Goal: Navigation & Orientation: Find specific page/section

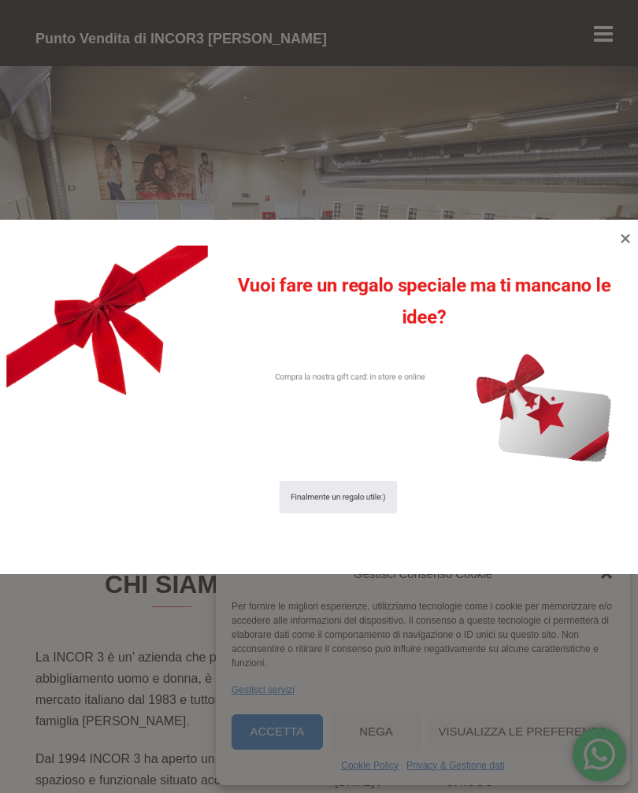
click at [617, 245] on icon at bounding box center [625, 238] width 19 height 19
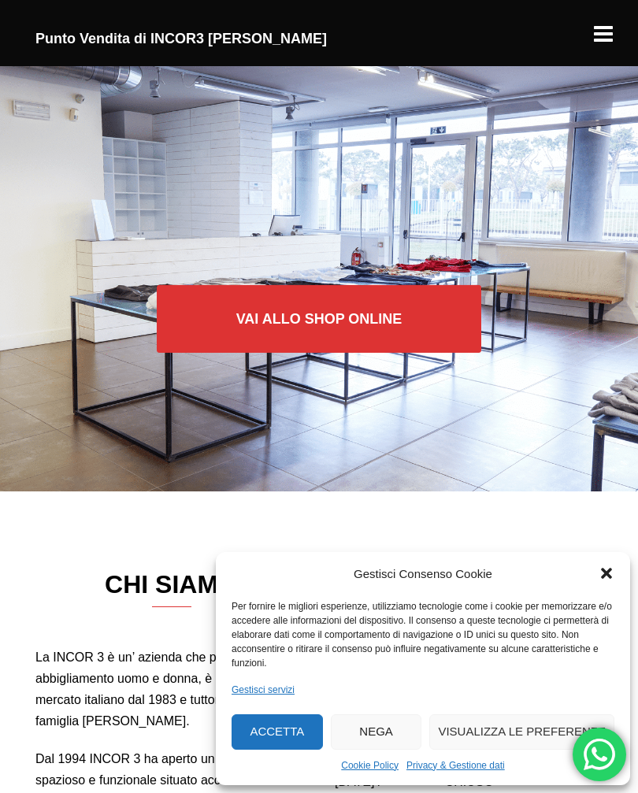
click at [308, 318] on link "Vai allo SHOP ONLINE" at bounding box center [319, 319] width 325 height 68
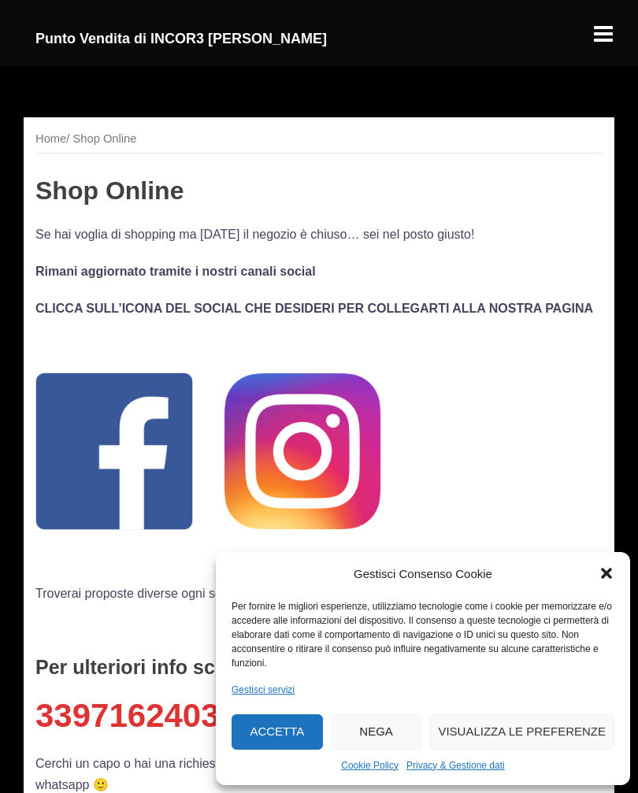
click at [602, 572] on icon "Chiudi la finestra di dialogo" at bounding box center [606, 574] width 11 height 11
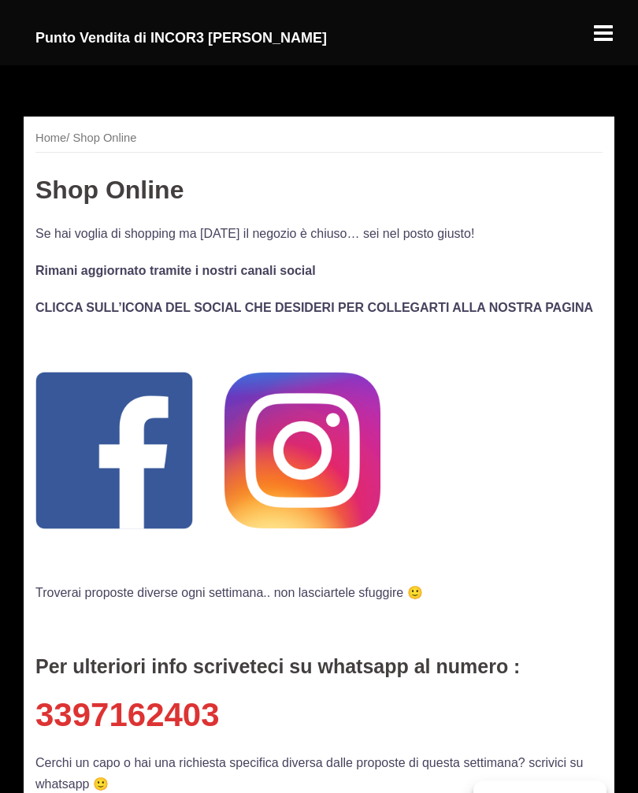
click at [102, 200] on h3 "Shop Online" at bounding box center [318, 191] width 567 height 28
click at [97, 181] on h3 "Shop Online" at bounding box center [318, 191] width 567 height 28
click at [103, 139] on nav "Home / Shop Online" at bounding box center [318, 141] width 567 height 24
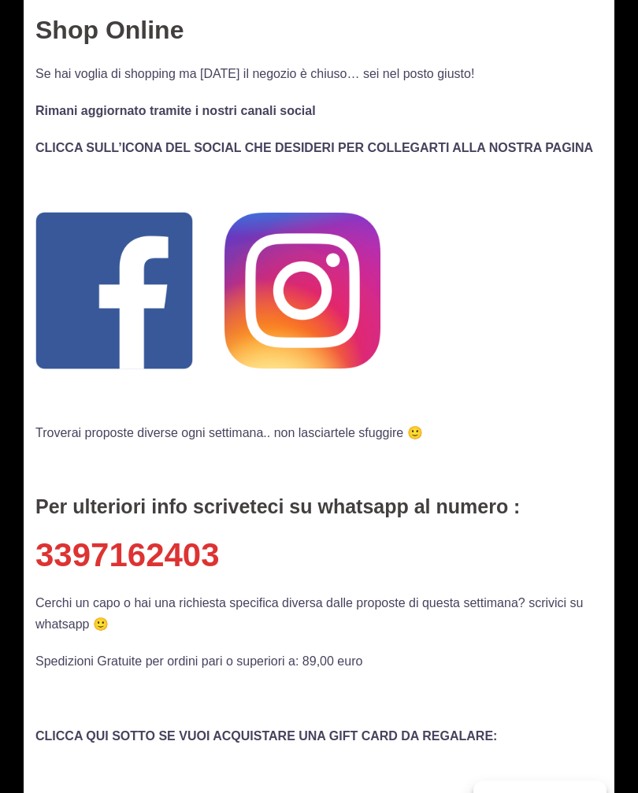
scroll to position [126, 0]
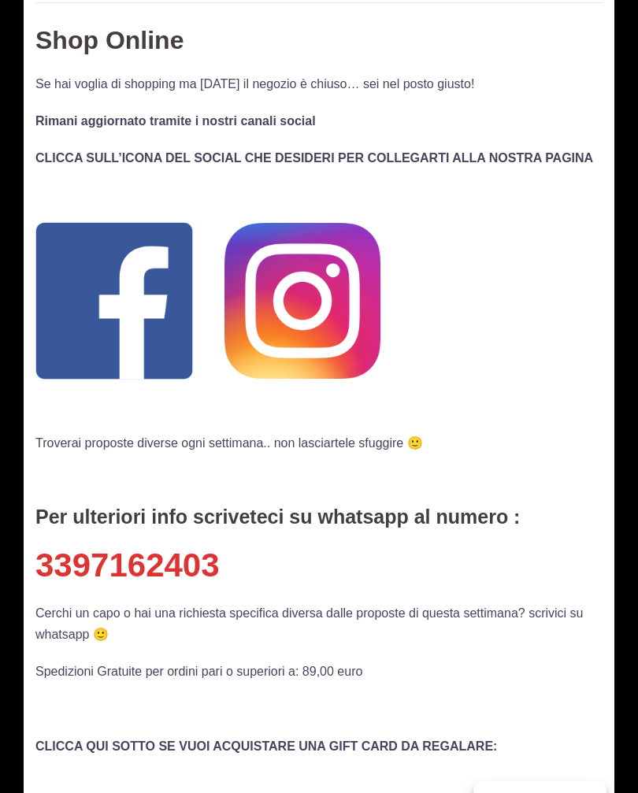
click at [303, 302] on img at bounding box center [302, 302] width 156 height 156
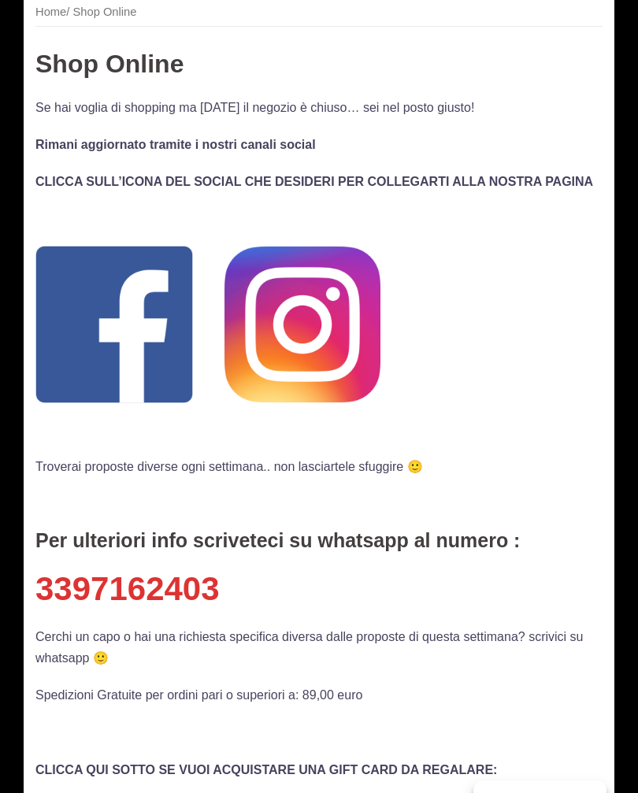
scroll to position [0, 0]
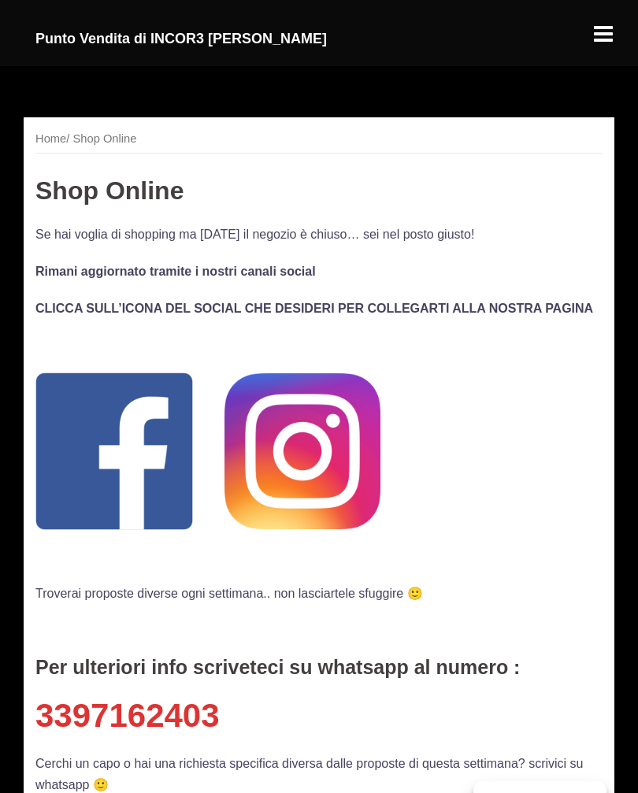
click at [602, 38] on div at bounding box center [603, 27] width 22 height 22
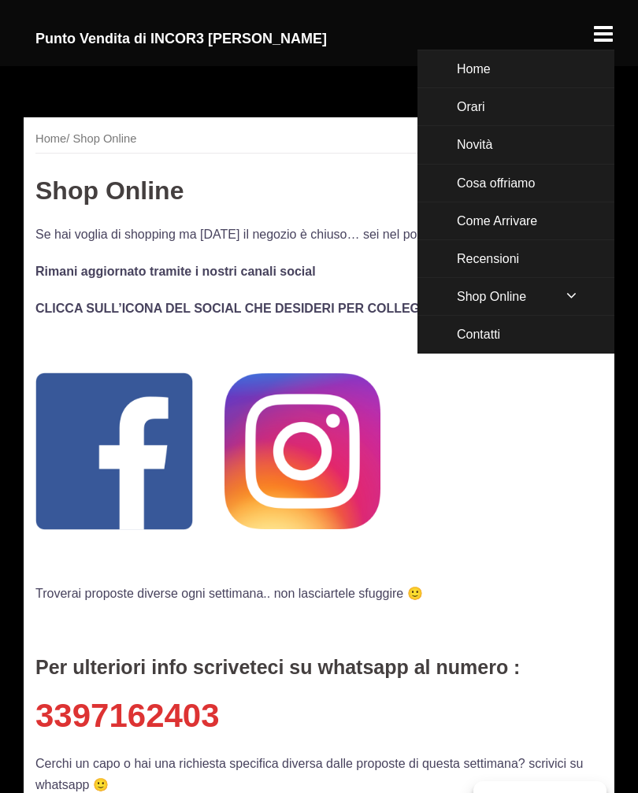
click at [507, 300] on link "Shop Online" at bounding box center [515, 296] width 197 height 37
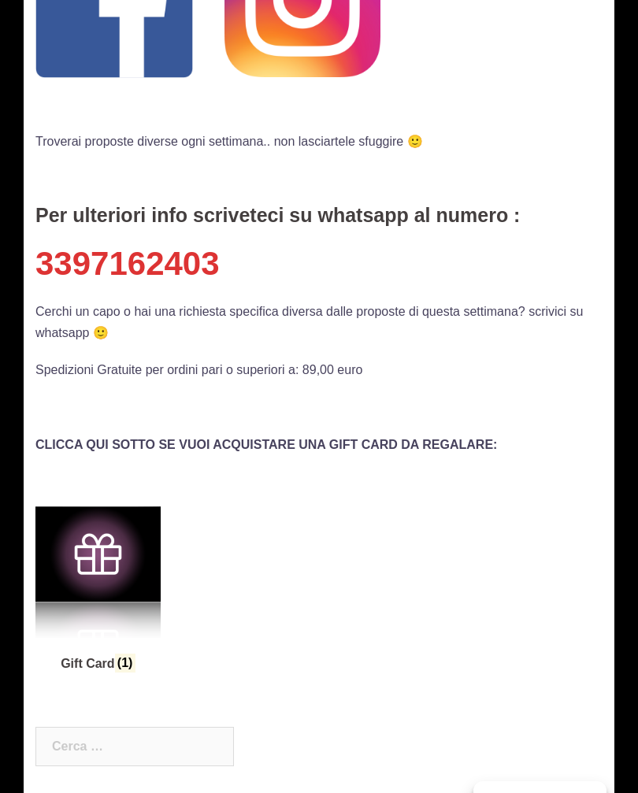
scroll to position [446, 0]
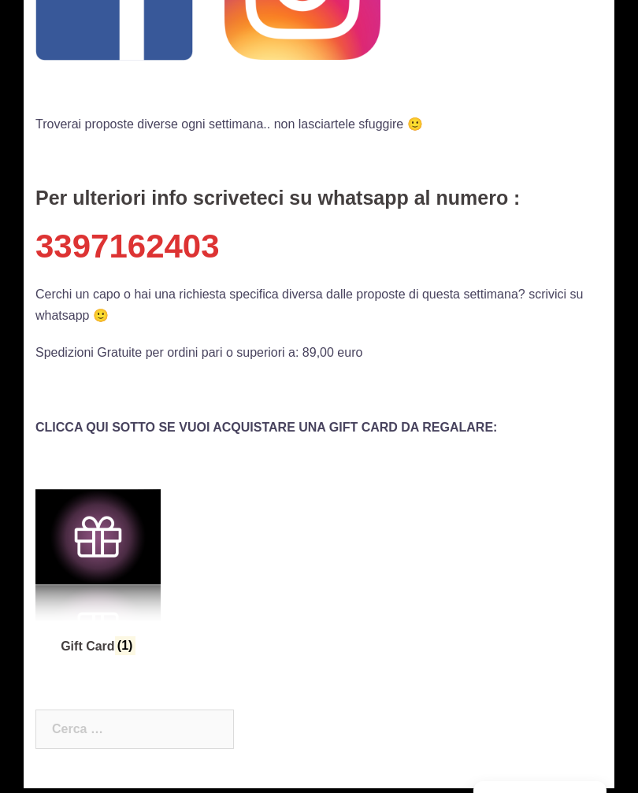
click at [90, 541] on img "Visita categoria del prodotto Gift Card" at bounding box center [97, 537] width 125 height 167
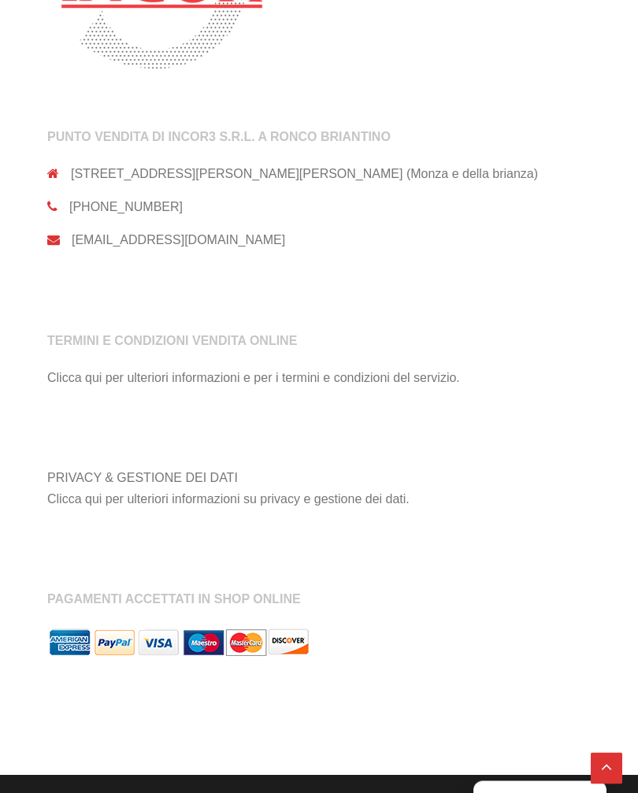
scroll to position [1541, 0]
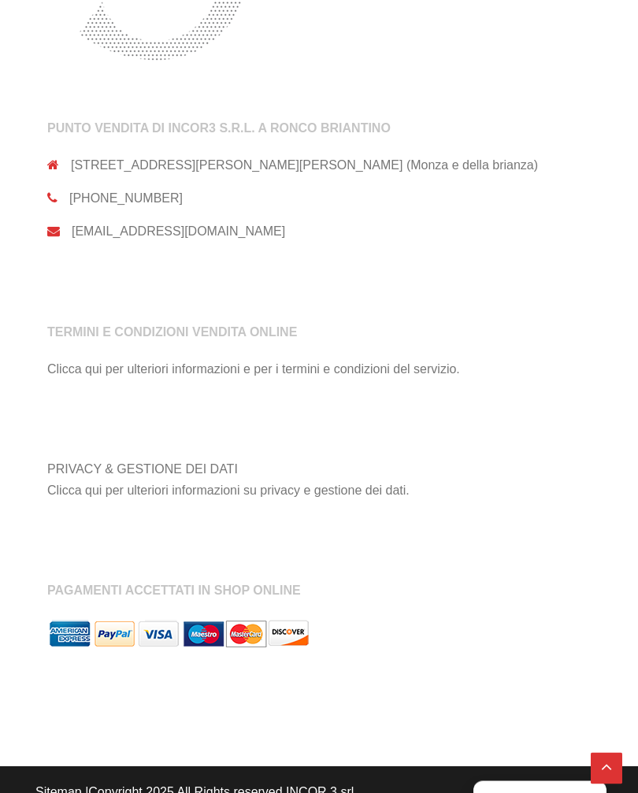
click at [210, 375] on link "Clicca qui per ulteriori informazioni e per i termini e condizioni del servizio." at bounding box center [253, 369] width 413 height 13
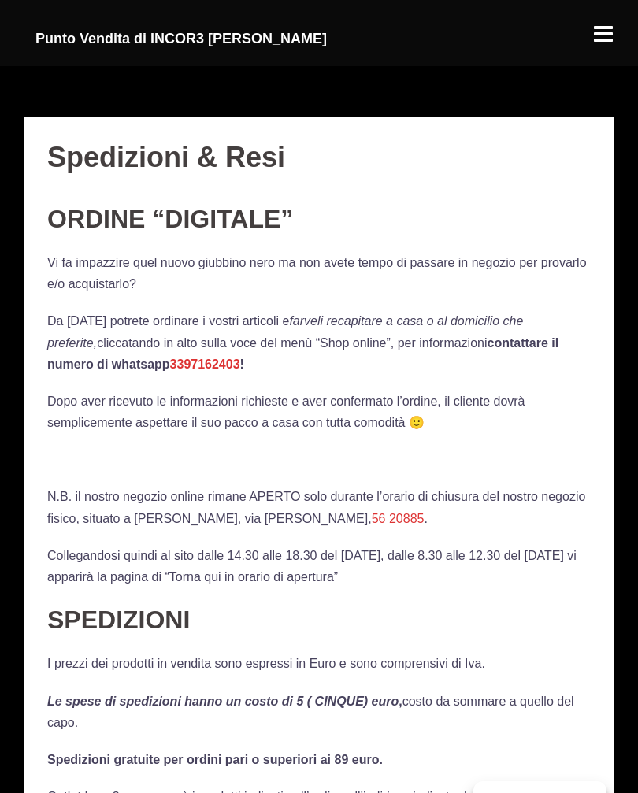
click at [595, 35] on div at bounding box center [603, 27] width 22 height 22
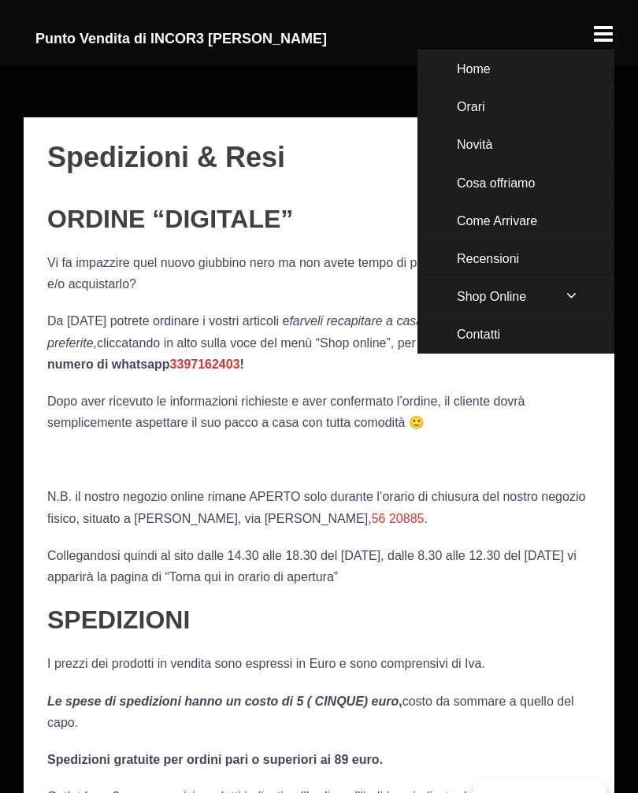
click at [487, 63] on link "Home" at bounding box center [515, 68] width 197 height 37
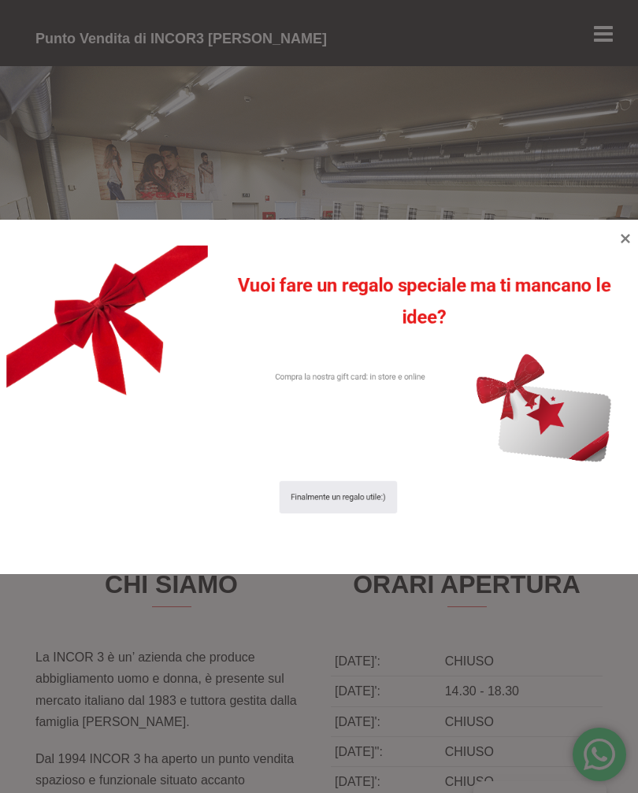
click at [628, 236] on icon at bounding box center [625, 238] width 9 height 9
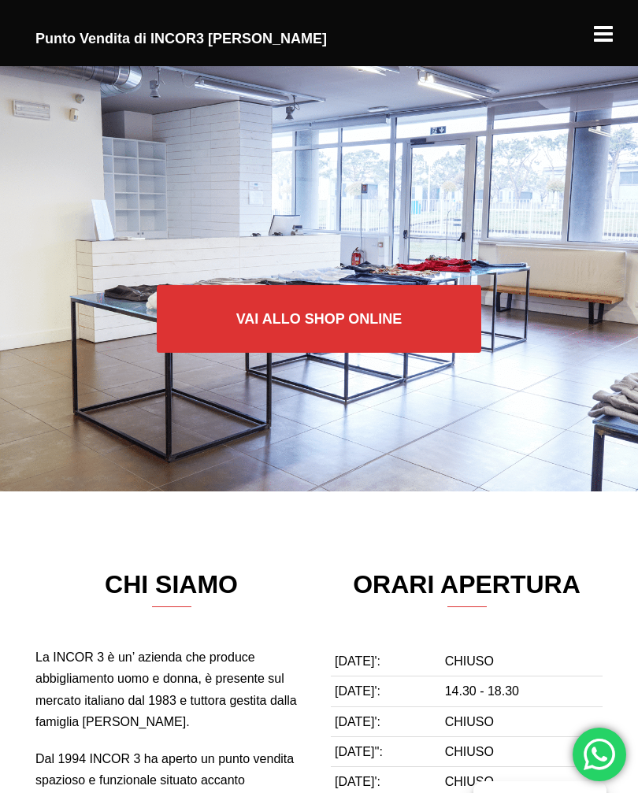
click at [336, 310] on link "Vai allo SHOP ONLINE" at bounding box center [319, 319] width 325 height 68
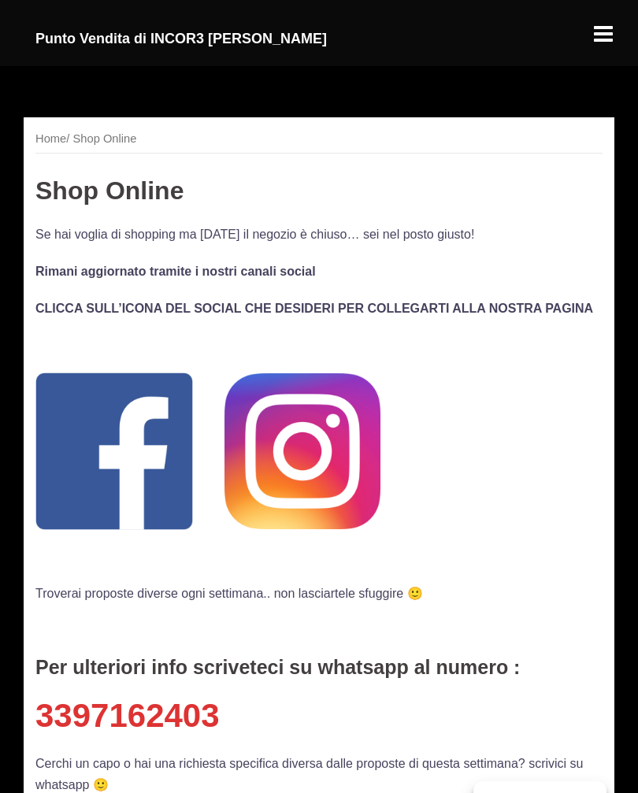
click at [129, 449] on img at bounding box center [114, 451] width 158 height 158
click at [283, 465] on img at bounding box center [302, 451] width 156 height 156
